Goal: Task Accomplishment & Management: Complete application form

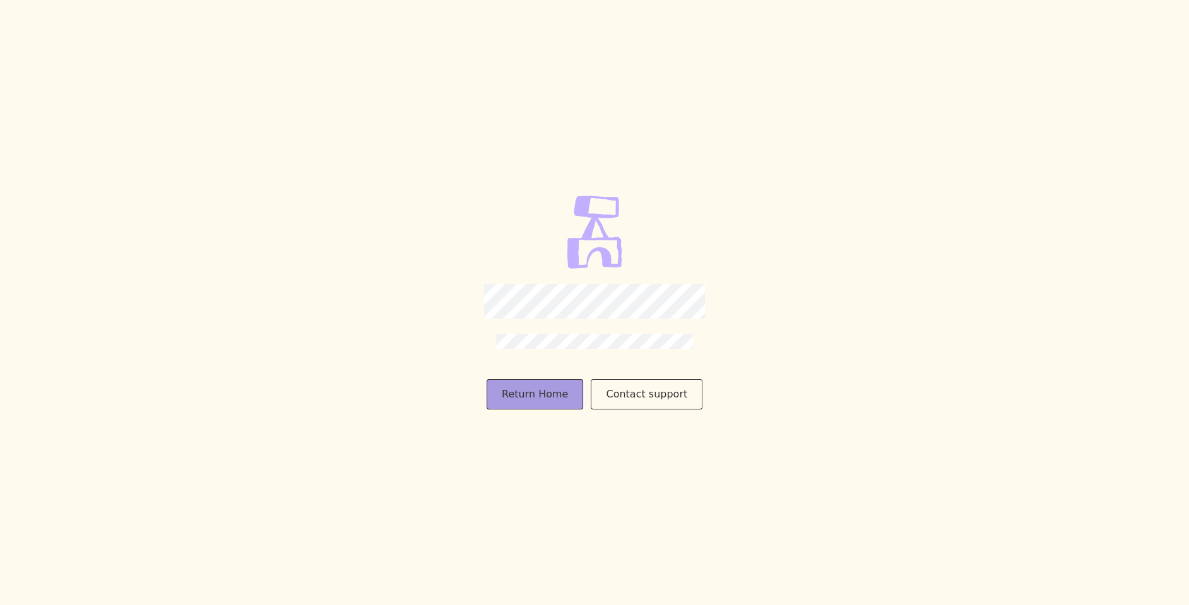
click at [542, 391] on div "Return Home" at bounding box center [535, 394] width 97 height 30
click at [536, 393] on div "Return Home" at bounding box center [535, 394] width 97 height 30
